Goal: Task Accomplishment & Management: Manage account settings

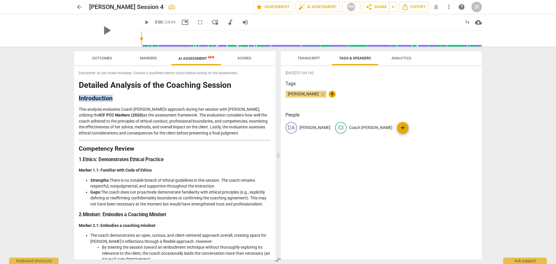
drag, startPoint x: 0, startPoint y: 0, endPoint x: 275, endPoint y: 152, distance: 314.1
click at [275, 152] on div "Disclaimer: AI can make mistakes. Consult a qualified mentor coach before actin…" at bounding box center [175, 162] width 202 height 193
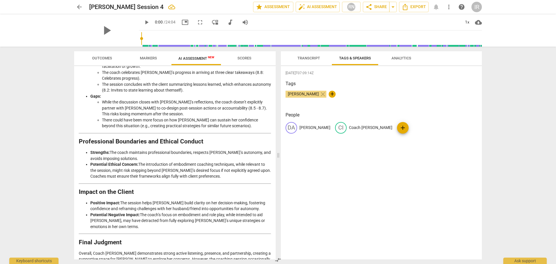
scroll to position [847, 0]
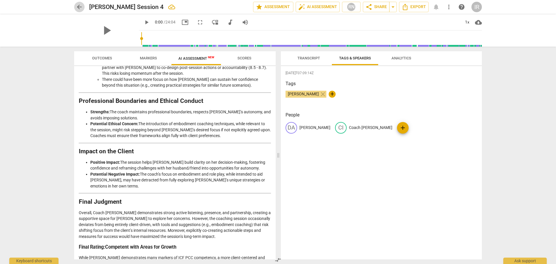
click at [80, 3] on span "arrow_back" at bounding box center [79, 6] width 7 height 7
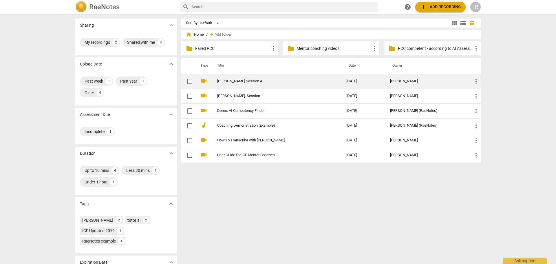
drag, startPoint x: 225, startPoint y: 78, endPoint x: 240, endPoint y: 82, distance: 15.5
click at [240, 82] on td "[PERSON_NAME] Session 4" at bounding box center [275, 81] width 131 height 15
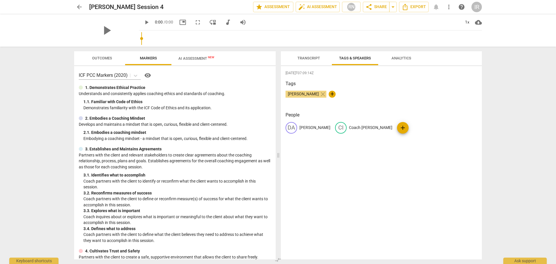
click at [81, 3] on button "arrow_back" at bounding box center [79, 7] width 10 height 10
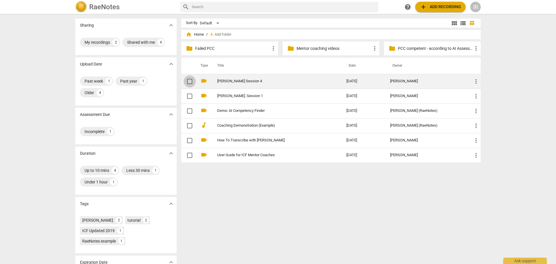
click at [189, 80] on input "checkbox" at bounding box center [190, 81] width 12 height 7
checkbox input "false"
click at [474, 80] on span "more_vert" at bounding box center [476, 81] width 7 height 7
click at [474, 80] on li "Move" at bounding box center [483, 81] width 22 height 14
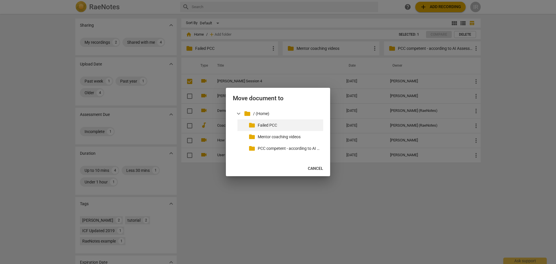
click at [271, 125] on p "Failed PCC" at bounding box center [289, 125] width 63 height 6
